Goal: Task Accomplishment & Management: Manage account settings

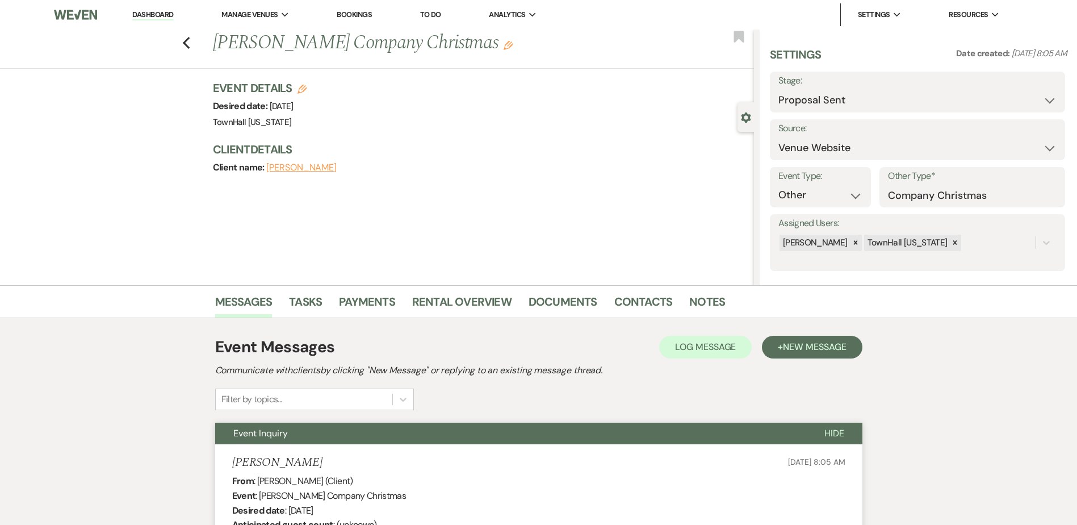
select select "6"
select select "5"
select select "13"
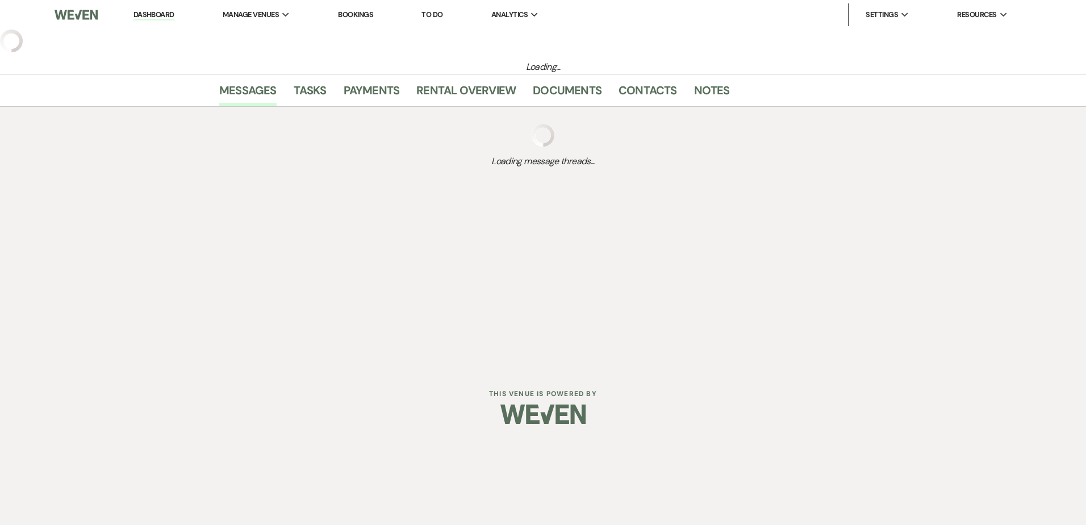
click at [158, 16] on link "Dashboard" at bounding box center [153, 15] width 41 height 11
